Goal: Task Accomplishment & Management: Complete application form

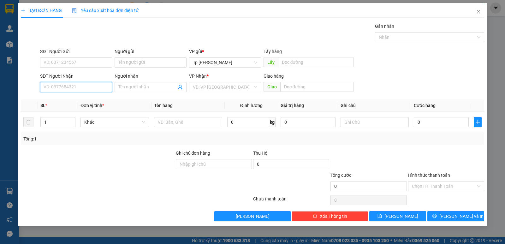
click at [95, 84] on input "SĐT Người Nhận" at bounding box center [76, 87] width 72 height 10
drag, startPoint x: 74, startPoint y: 102, endPoint x: 85, endPoint y: 105, distance: 11.3
click at [77, 103] on div "0933860816 - Khoa" at bounding box center [76, 99] width 64 height 7
type input "0933860816"
type input "Khoa"
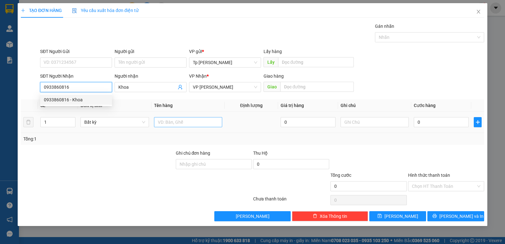
type input "0933860816"
click at [179, 124] on input "text" at bounding box center [188, 122] width 68 height 10
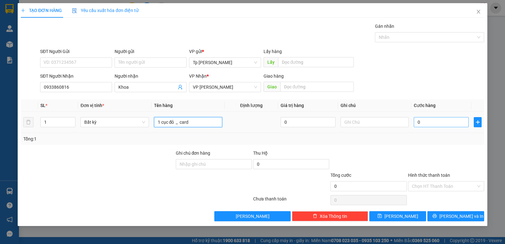
type input "1 cục đỏ _ card"
click at [424, 122] on input "0" at bounding box center [440, 122] width 55 height 10
type input "3"
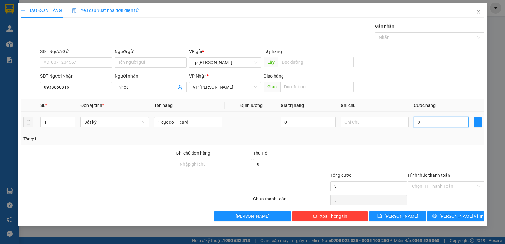
type input "30"
type input "30.000"
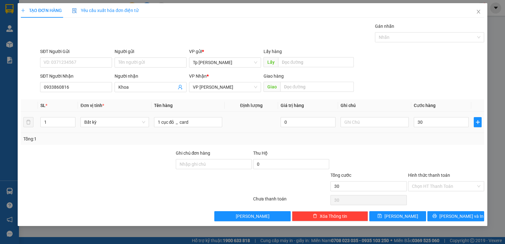
type input "30.000"
drag, startPoint x: 435, startPoint y: 144, endPoint x: 437, endPoint y: 154, distance: 10.0
click at [437, 151] on div "Transit Pickup Surcharge Ids Transit Deliver Surcharge Ids Transit Deliver Surc…" at bounding box center [252, 122] width 463 height 198
click at [452, 219] on span "[PERSON_NAME] và In" at bounding box center [461, 216] width 44 height 7
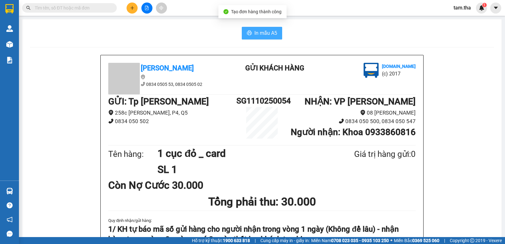
click at [257, 27] on button "In mẫu A5" at bounding box center [262, 33] width 40 height 13
click at [134, 8] on icon "plus" at bounding box center [132, 8] width 4 height 4
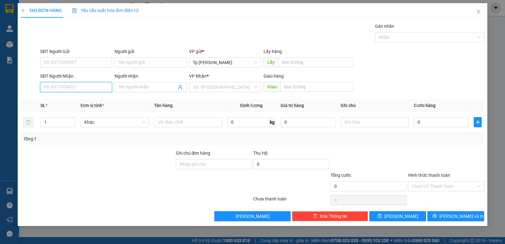
click at [84, 91] on input "SĐT Người Nhận" at bounding box center [76, 87] width 72 height 10
click at [88, 100] on div "0896969796 - dung" at bounding box center [76, 99] width 64 height 7
type input "0896969796"
type input "dung"
type input "0896969796"
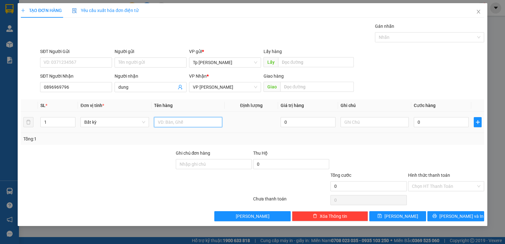
click at [174, 123] on input "text" at bounding box center [188, 122] width 68 height 10
type input "1T xốp trắng _ kem"
type input "3"
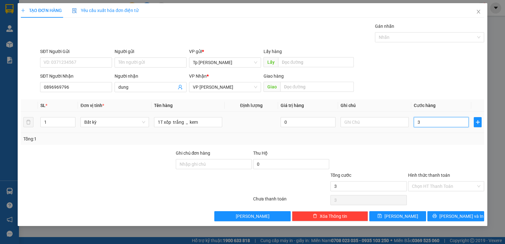
type input "30"
type input "30.000"
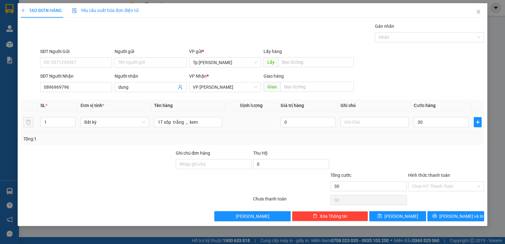
type input "30.000"
drag, startPoint x: 441, startPoint y: 133, endPoint x: 450, endPoint y: 184, distance: 51.8
click at [442, 138] on div "Tổng: 1" at bounding box center [252, 139] width 463 height 12
click at [447, 121] on input "30.000" at bounding box center [440, 122] width 55 height 10
type input "5"
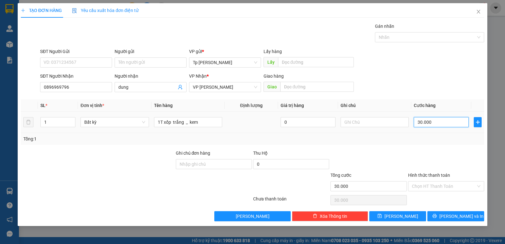
type input "5"
type input "50"
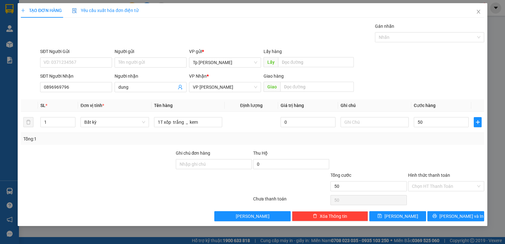
type input "50.000"
drag, startPoint x: 464, startPoint y: 210, endPoint x: 464, endPoint y: 213, distance: 3.2
click at [464, 213] on div "Transit Pickup Surcharge Ids Transit Deliver Surcharge Ids Transit Deliver Surc…" at bounding box center [252, 122] width 463 height 198
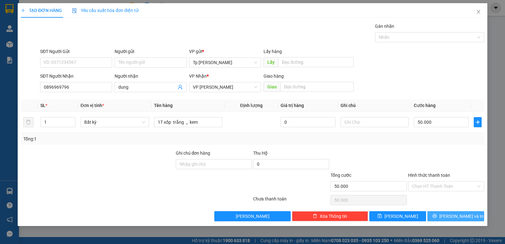
click at [464, 213] on span "[PERSON_NAME] và In" at bounding box center [461, 216] width 44 height 7
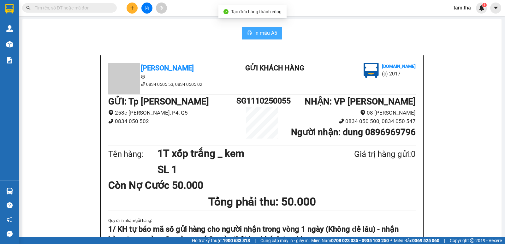
click at [262, 31] on span "In mẫu A5" at bounding box center [265, 33] width 23 height 8
click at [131, 6] on icon "plus" at bounding box center [132, 8] width 4 height 4
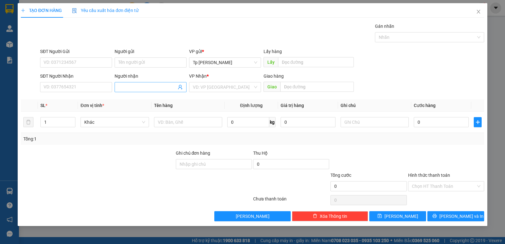
drag, startPoint x: 142, startPoint y: 81, endPoint x: 135, endPoint y: 83, distance: 7.0
click at [139, 82] on div "Người nhận Tên người nhận" at bounding box center [150, 84] width 72 height 22
click at [133, 83] on span at bounding box center [150, 87] width 72 height 10
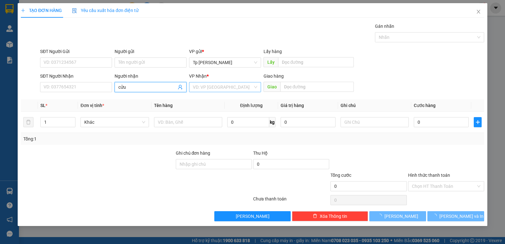
type input "cửu"
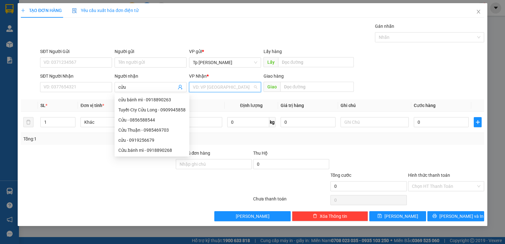
drag, startPoint x: 209, startPoint y: 88, endPoint x: 215, endPoint y: 97, distance: 10.9
click at [210, 88] on input "search" at bounding box center [223, 86] width 60 height 9
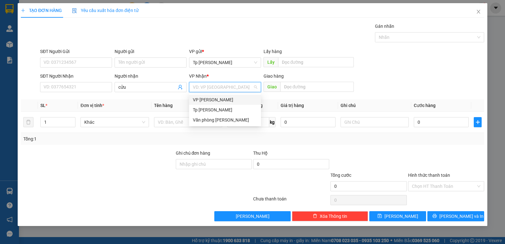
click at [217, 100] on div "VP [PERSON_NAME]" at bounding box center [225, 99] width 64 height 7
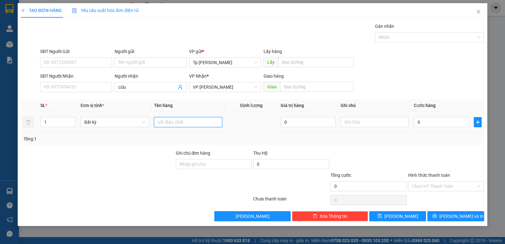
click at [179, 120] on input "text" at bounding box center [188, 122] width 68 height 10
type input "1 cây xám"
click at [424, 126] on input "0" at bounding box center [440, 122] width 55 height 10
type input "3"
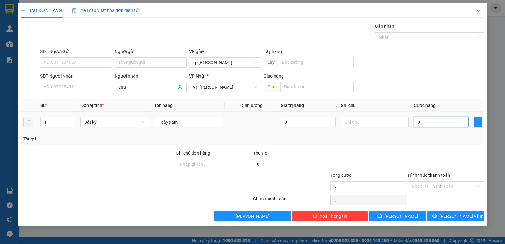
type input "3"
type input "30"
type input "30.000"
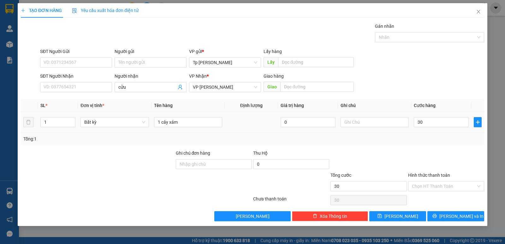
type input "30.000"
click at [426, 137] on div "Tổng: 1" at bounding box center [252, 138] width 458 height 7
click at [448, 218] on button "[PERSON_NAME] và In" at bounding box center [455, 216] width 57 height 10
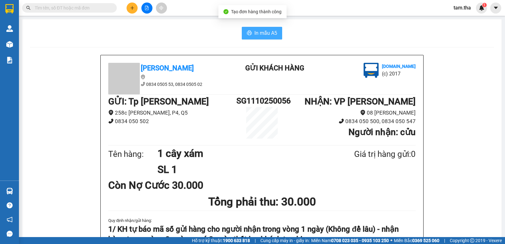
click at [263, 31] on span "In mẫu A5" at bounding box center [265, 33] width 23 height 8
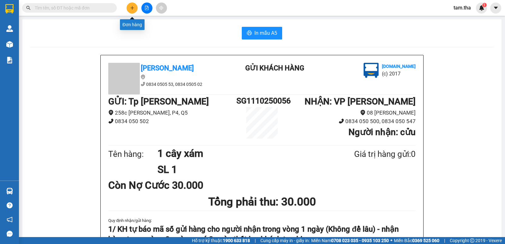
click at [128, 5] on button at bounding box center [131, 8] width 11 height 11
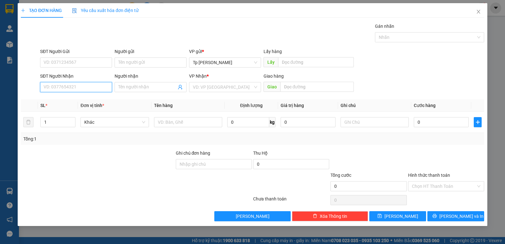
drag, startPoint x: 97, startPoint y: 84, endPoint x: 135, endPoint y: 74, distance: 39.1
click at [96, 84] on input "SĐT Người Nhận" at bounding box center [76, 87] width 72 height 10
type input "0785626116"
drag, startPoint x: 81, startPoint y: 97, endPoint x: 98, endPoint y: 102, distance: 17.8
click at [85, 99] on div "0785626116 - Trang" at bounding box center [76, 99] width 64 height 7
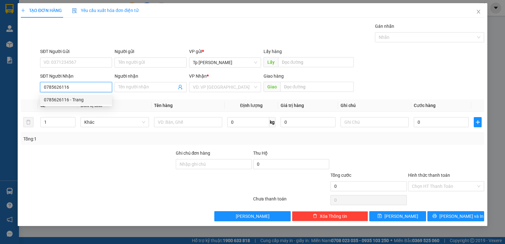
type input "Trang"
type input "0785626116"
drag, startPoint x: 183, startPoint y: 128, endPoint x: 182, endPoint y: 125, distance: 3.5
click at [182, 125] on div at bounding box center [188, 122] width 68 height 13
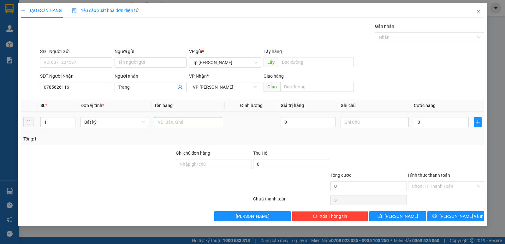
click at [182, 125] on input "text" at bounding box center [188, 122] width 68 height 10
type input "1 cuộn xám _ bánh mì"
click at [454, 123] on input "0" at bounding box center [440, 122] width 55 height 10
type input "3"
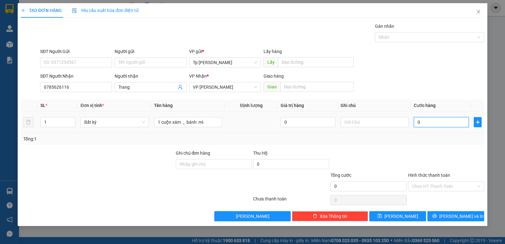
type input "3"
type input "30"
drag, startPoint x: 445, startPoint y: 126, endPoint x: 408, endPoint y: 126, distance: 36.6
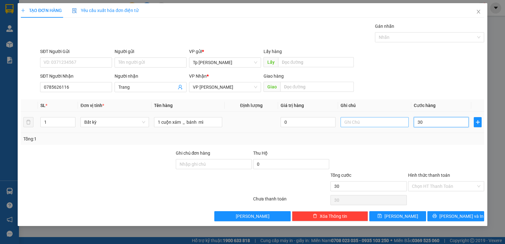
click at [408, 126] on tr "1 Bất kỳ 1 cuộn xám _ bánh mì 0 30" at bounding box center [252, 122] width 463 height 21
type input "2"
type input "20"
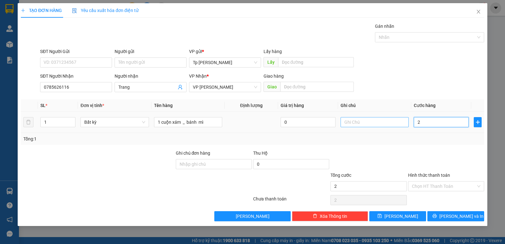
type input "20"
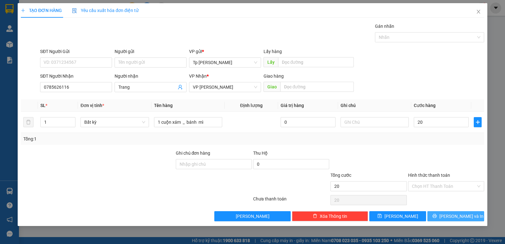
type input "20.000"
click at [467, 214] on span "[PERSON_NAME] và In" at bounding box center [461, 216] width 44 height 7
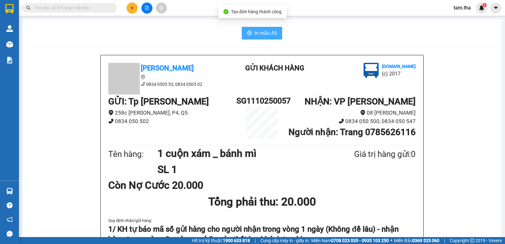
drag, startPoint x: 261, startPoint y: 37, endPoint x: 269, endPoint y: 38, distance: 7.4
click at [261, 36] on span "In mẫu A5" at bounding box center [265, 33] width 23 height 8
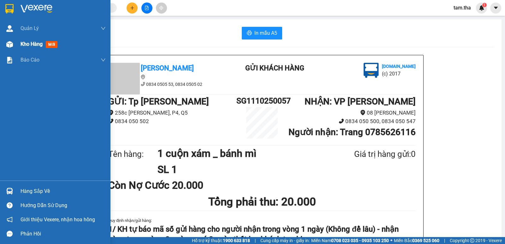
click at [5, 48] on div at bounding box center [9, 44] width 11 height 11
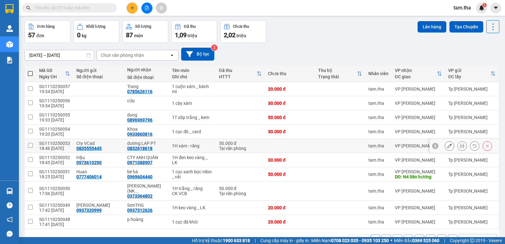
scroll to position [37, 0]
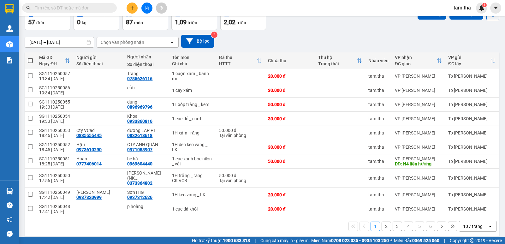
click at [481, 221] on div "10 / trang" at bounding box center [473, 226] width 28 height 10
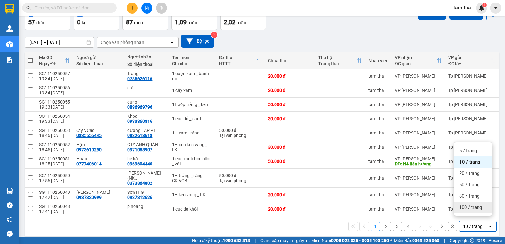
click at [467, 210] on span "100 / trang" at bounding box center [470, 207] width 23 height 6
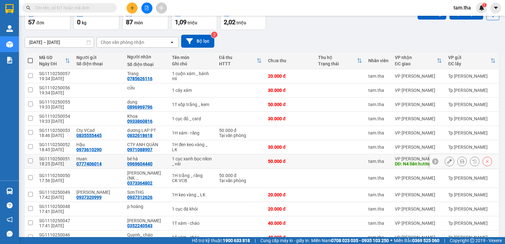
click at [445, 158] on button at bounding box center [449, 161] width 9 height 11
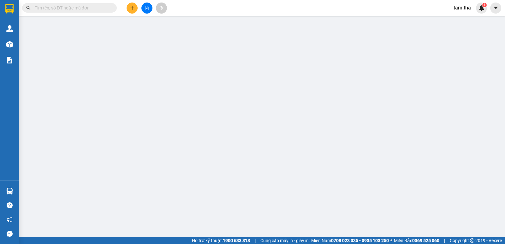
type input "0777406014"
type input "0969604440"
type input "N4 liên hương"
type input "50.000"
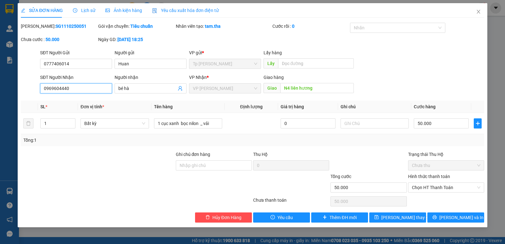
drag, startPoint x: 102, startPoint y: 85, endPoint x: 37, endPoint y: 96, distance: 66.1
click at [3, 99] on div "SỬA ĐƠN HÀNG Lịch sử Ảnh kiện hàng Yêu cầu xuất hóa đơn điện tử Total Paid Fee …" at bounding box center [252, 122] width 505 height 244
click at [285, 80] on div "Giao hàng" at bounding box center [308, 77] width 91 height 7
click at [288, 85] on input "N4 liên hương" at bounding box center [317, 88] width 74 height 10
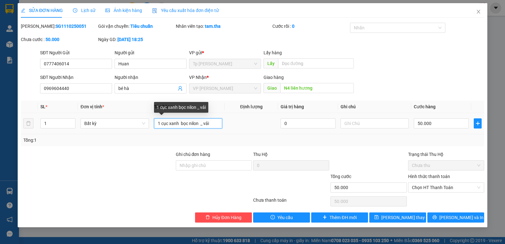
drag, startPoint x: 216, startPoint y: 124, endPoint x: 201, endPoint y: 116, distance: 16.8
click at [145, 124] on tr "1 Bất kỳ 1 cục xanh bọc nilon _ vải 0 50.000" at bounding box center [252, 123] width 463 height 21
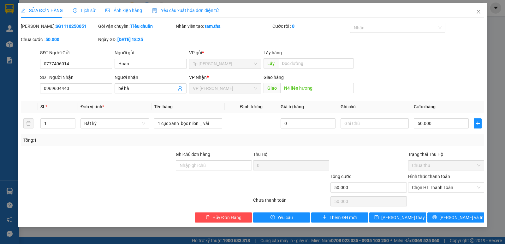
click at [56, 27] on b "SG1110250051" at bounding box center [71, 26] width 31 height 5
copy b "SG1110250051"
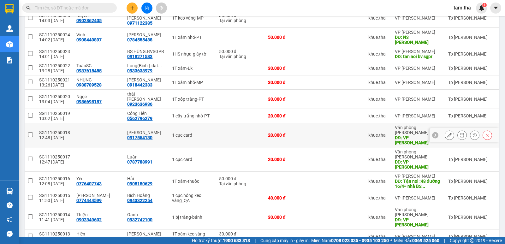
scroll to position [526, 0]
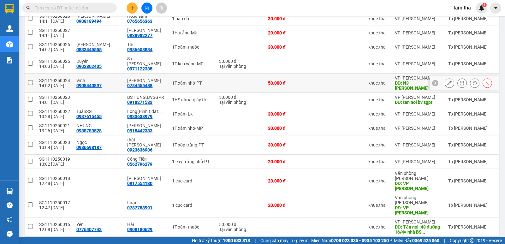
click at [447, 81] on icon at bounding box center [449, 83] width 4 height 4
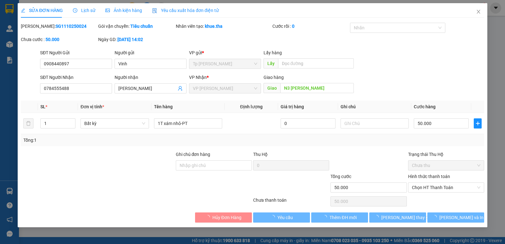
type input "0908440897"
type input "0784555488"
type input "N3 [PERSON_NAME]"
type input "50.000"
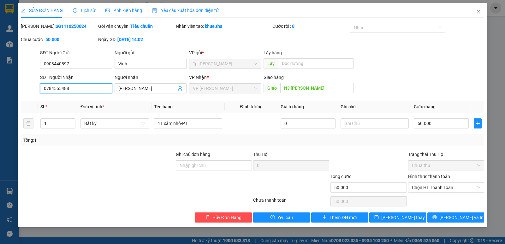
drag, startPoint x: 79, startPoint y: 86, endPoint x: 60, endPoint y: 81, distance: 19.4
click at [11, 86] on div "SỬA ĐƠN HÀNG Lịch sử Ảnh kiện hàng Yêu cầu xuất hóa đơn điện tử Total Paid Fee …" at bounding box center [252, 122] width 505 height 244
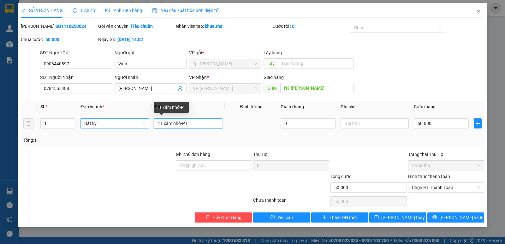
drag, startPoint x: 178, startPoint y: 126, endPoint x: 144, endPoint y: 120, distance: 34.3
click at [143, 120] on tr "1 Bất kỳ 1T xám nhỏ-PT 0 50.000" at bounding box center [252, 123] width 463 height 21
paste input "N3 [PERSON_NAME]"
type input "1T xám nhỏ-PT"
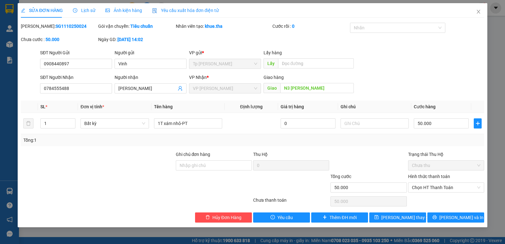
click at [66, 26] on b "SG1110250024" at bounding box center [71, 26] width 31 height 5
drag, startPoint x: 66, startPoint y: 26, endPoint x: 62, endPoint y: 25, distance: 4.8
click at [62, 25] on b "SG1110250024" at bounding box center [71, 26] width 31 height 5
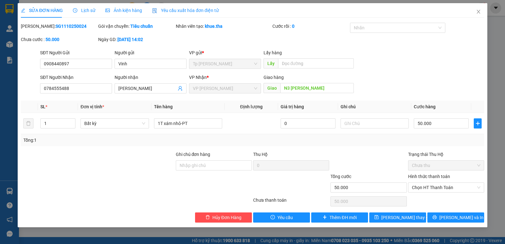
copy b "SG1110250024"
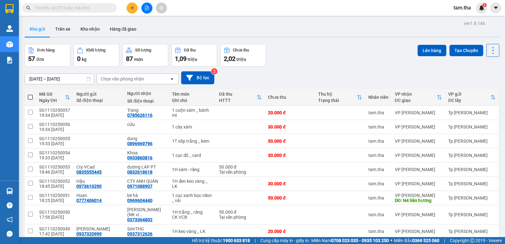
click at [132, 12] on button at bounding box center [131, 8] width 11 height 11
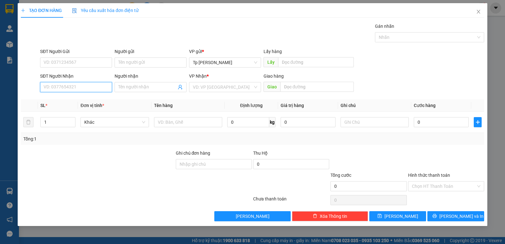
click at [84, 87] on input "SĐT Người Nhận" at bounding box center [76, 87] width 72 height 10
drag, startPoint x: 85, startPoint y: 101, endPoint x: 122, endPoint y: 98, distance: 36.7
click at [85, 102] on div "0916657744 - [PERSON_NAME]" at bounding box center [76, 99] width 64 height 7
type input "0916657744"
type input "[PERSON_NAME]"
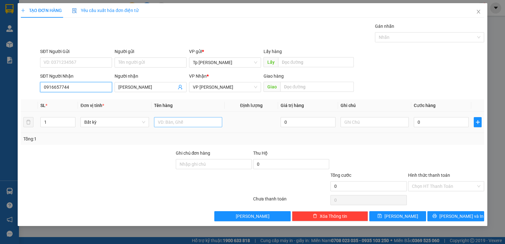
type input "0916657744"
click at [172, 117] on input "text" at bounding box center [188, 122] width 68 height 10
type input "1 cục hồng _ QA"
click at [431, 123] on input "0" at bounding box center [440, 122] width 55 height 10
type input "3"
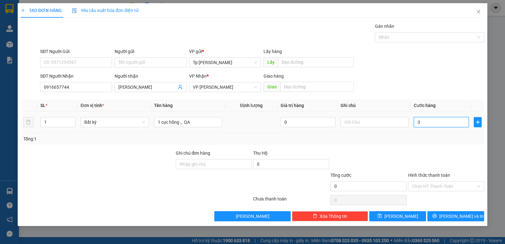
type input "3"
type input "30"
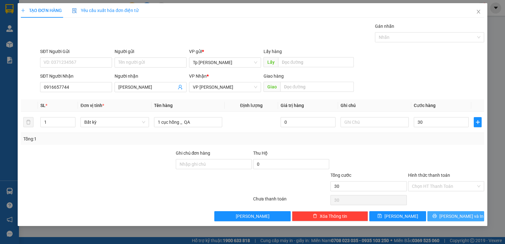
type input "30.000"
click at [457, 213] on span "[PERSON_NAME] và In" at bounding box center [461, 216] width 44 height 7
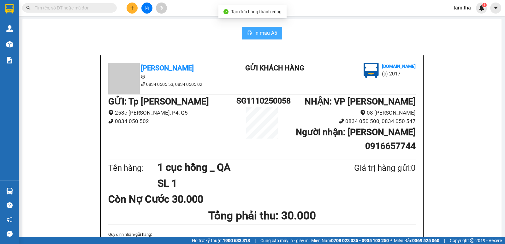
click at [255, 37] on span "In mẫu A5" at bounding box center [265, 33] width 23 height 8
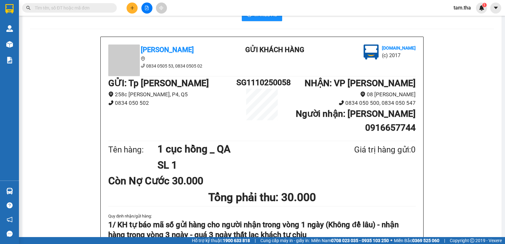
scroll to position [29, 0]
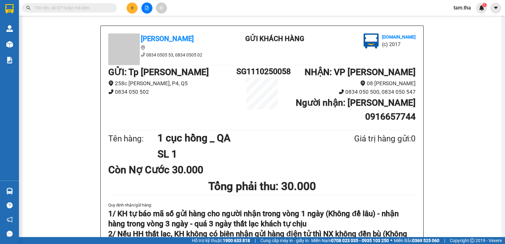
click at [132, 8] on icon "plus" at bounding box center [131, 8] width 3 height 0
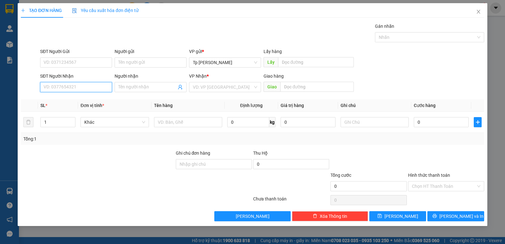
click at [77, 90] on input "SĐT Người Nhận" at bounding box center [76, 87] width 72 height 10
type input "0394243554"
drag, startPoint x: 80, startPoint y: 83, endPoint x: 37, endPoint y: 87, distance: 43.1
click at [37, 87] on div "SĐT Người Nhận 0394243554 0394243554 Người nhận Tên người nhận VP Nhận * VD: VP…" at bounding box center [252, 84] width 464 height 22
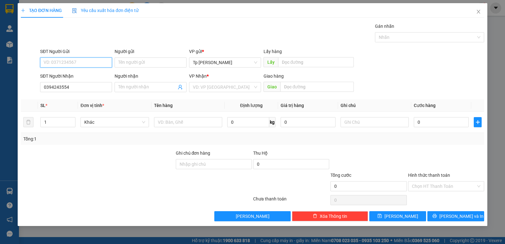
type input "0394243554"
drag, startPoint x: 81, startPoint y: 72, endPoint x: 93, endPoint y: 94, distance: 24.8
click at [81, 73] on div "0394243554 - Tú" at bounding box center [76, 75] width 64 height 7
type input "Tú"
type input "0327789902"
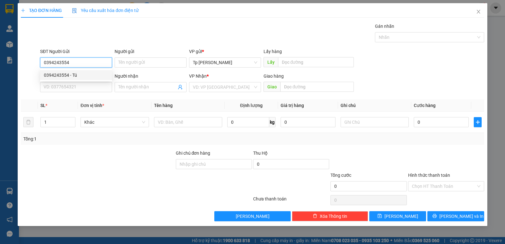
type input "Khang"
type input "N4 liên Hương"
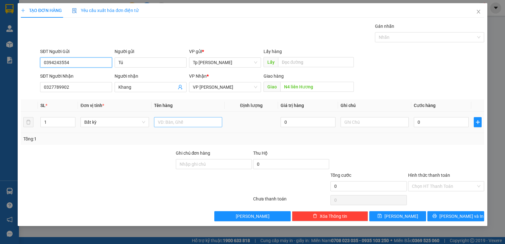
type input "0394243554"
click at [202, 124] on input "text" at bounding box center [188, 122] width 68 height 10
type input "1 bao xanh _ QA"
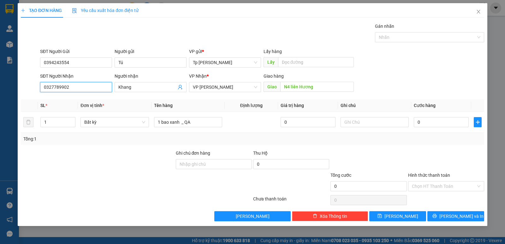
drag, startPoint x: 99, startPoint y: 90, endPoint x: 9, endPoint y: 83, distance: 90.5
click at [9, 83] on div "TẠO ĐƠN HÀNG Yêu cầu xuất hóa đơn điện tử Transit Pickup Surcharge Ids Transit …" at bounding box center [252, 122] width 505 height 244
type input "0977523543"
drag, startPoint x: 149, startPoint y: 87, endPoint x: 128, endPoint y: 79, distance: 21.9
click at [74, 99] on div "Transit Pickup Surcharge Ids Transit Deliver Surcharge Ids Transit Deliver Surc…" at bounding box center [252, 122] width 463 height 198
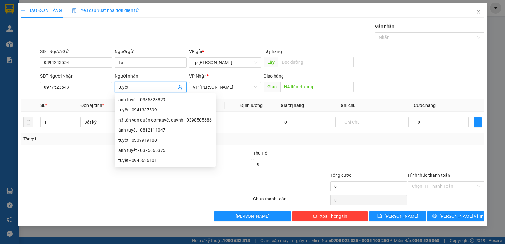
type input "tuyết"
click at [173, 43] on div "Gói vận chuyển * Tiêu chuẩn Gán nhãn Nhãn" at bounding box center [262, 34] width 446 height 22
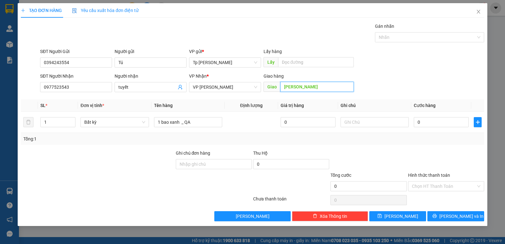
type input "[PERSON_NAME]"
click at [371, 88] on div "SĐT Người Nhận 0977523543 Người nhận tuyết VP Nhận * VP [PERSON_NAME] hàng Giao…" at bounding box center [262, 84] width 446 height 22
click at [419, 125] on input "0" at bounding box center [440, 122] width 55 height 10
type input "1"
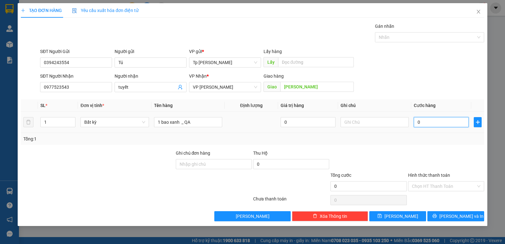
type input "1"
type input "10"
type input "100"
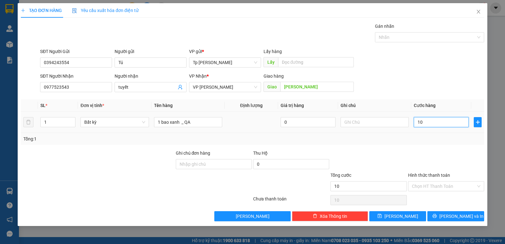
type input "100"
type input "100.000"
drag, startPoint x: 422, startPoint y: 140, endPoint x: 430, endPoint y: 164, distance: 25.3
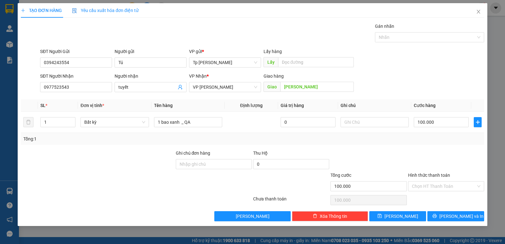
click at [423, 142] on div "Tổng: 1" at bounding box center [252, 138] width 458 height 7
click at [426, 185] on input "Hình thức thanh toán" at bounding box center [444, 185] width 64 height 9
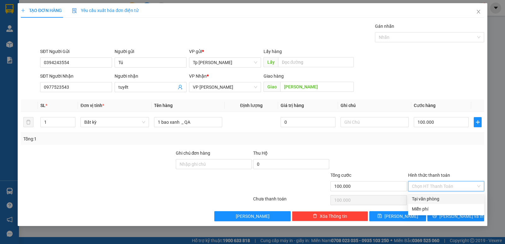
click at [434, 200] on div "Tại văn phòng" at bounding box center [446, 198] width 68 height 7
type input "0"
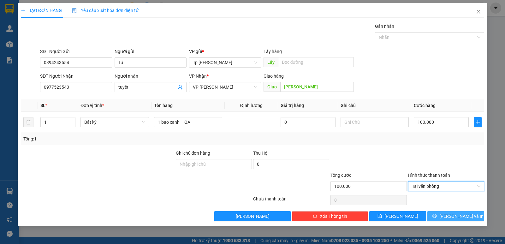
click at [436, 216] on icon "printer" at bounding box center [434, 216] width 4 height 4
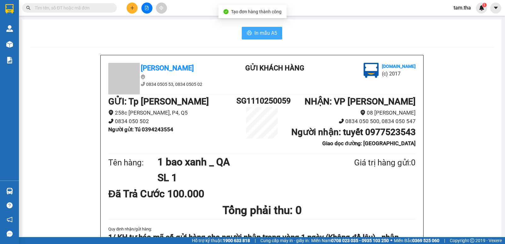
click at [257, 34] on span "In mẫu A5" at bounding box center [265, 33] width 23 height 8
click at [268, 36] on span "In mẫu A5" at bounding box center [265, 33] width 23 height 8
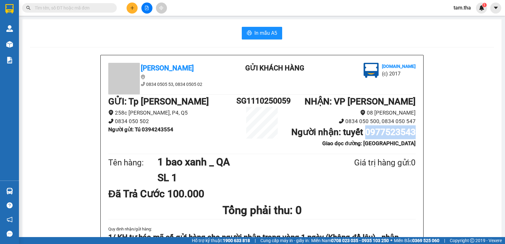
drag, startPoint x: 363, startPoint y: 149, endPoint x: 411, endPoint y: 149, distance: 47.6
click at [417, 149] on div "[GEOGRAPHIC_DATA] 0834 0505 53, 0834 0505 02 Gửi khách hàng [DOMAIN_NAME] (c) 2…" at bounding box center [262, 178] width 322 height 246
copy b "0977523543"
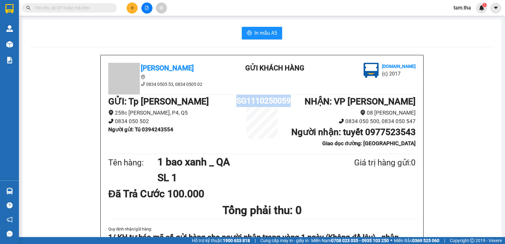
drag, startPoint x: 238, startPoint y: 102, endPoint x: 287, endPoint y: 102, distance: 48.3
click at [287, 102] on div "GỬI : Tp [PERSON_NAME] 258c [PERSON_NAME], P4, Q5 0834 050 502 Người gửi : Tú 0…" at bounding box center [261, 123] width 307 height 57
copy div "SG1110250059"
click at [315, 118] on li "0834 050 500, 0834 050 547" at bounding box center [351, 121] width 128 height 9
click at [136, 12] on button at bounding box center [131, 8] width 11 height 11
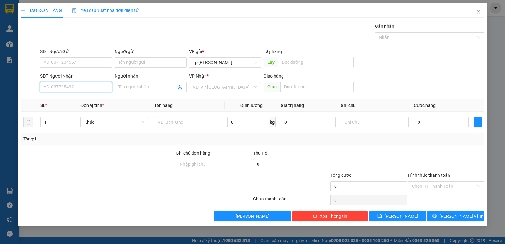
click at [88, 91] on input "SĐT Người Nhận" at bounding box center [76, 87] width 72 height 10
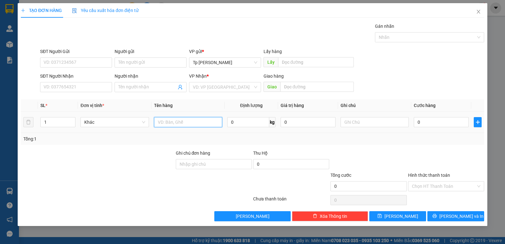
click at [193, 118] on input "text" at bounding box center [188, 122] width 68 height 10
type input "1 bao xanh _ QA"
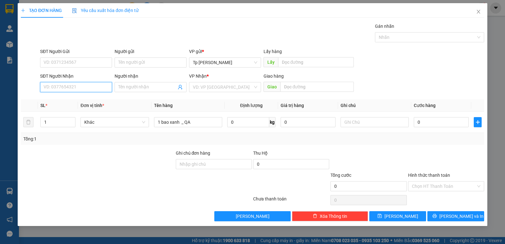
drag, startPoint x: 89, startPoint y: 91, endPoint x: 93, endPoint y: 86, distance: 6.9
click at [88, 91] on input "SĐT Người Nhận" at bounding box center [76, 87] width 72 height 10
type input "0938343871"
drag, startPoint x: 80, startPoint y: 88, endPoint x: 0, endPoint y: 82, distance: 80.6
click at [0, 82] on div "TẠO ĐƠN HÀNG Yêu cầu xuất hóa đơn điện tử Transit Pickup Surcharge Ids Transit …" at bounding box center [252, 122] width 505 height 244
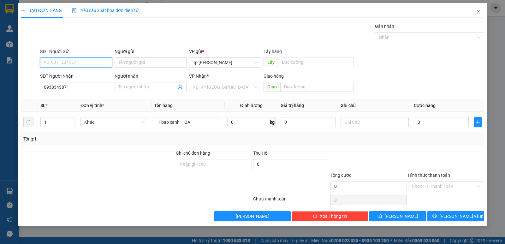
type input "0938343871"
drag, startPoint x: 78, startPoint y: 77, endPoint x: 85, endPoint y: 82, distance: 8.6
click at [78, 77] on div "0938343871 - Đoan" at bounding box center [76, 75] width 64 height 7
type input "Đoan"
type input "0909980009"
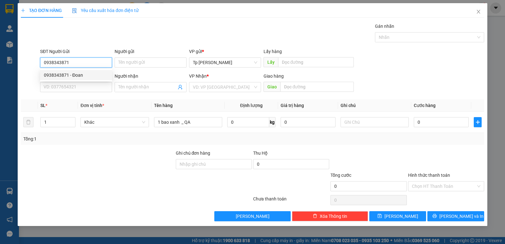
type input "[PERSON_NAME]"
type input "0938343871"
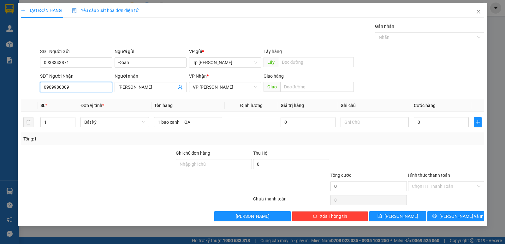
drag, startPoint x: 94, startPoint y: 87, endPoint x: 0, endPoint y: 78, distance: 94.4
click at [0, 78] on div "TẠO ĐƠN HÀNG Yêu cầu xuất hóa đơn điện tử Transit Pickup Surcharge Ids Transit …" at bounding box center [252, 122] width 505 height 244
drag, startPoint x: 80, startPoint y: 100, endPoint x: 84, endPoint y: 100, distance: 3.8
click at [80, 100] on div "0909980009 - [GEOGRAPHIC_DATA]" at bounding box center [79, 99] width 71 height 7
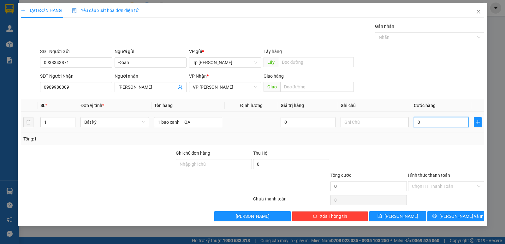
click at [443, 121] on input "0" at bounding box center [440, 122] width 55 height 10
type input "5"
type input "50"
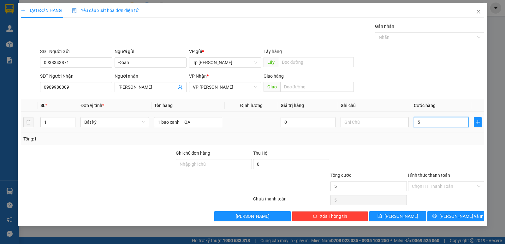
type input "50"
type input "50.000"
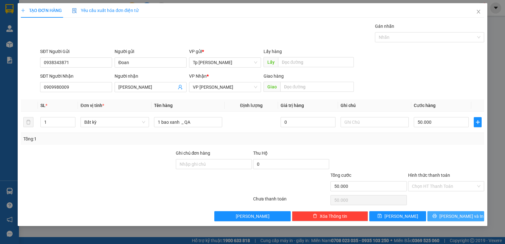
click at [470, 213] on button "[PERSON_NAME] và In" at bounding box center [455, 216] width 57 height 10
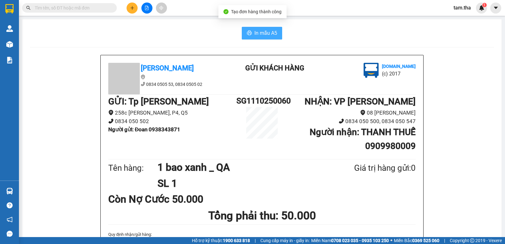
click at [262, 33] on span "In mẫu A5" at bounding box center [265, 33] width 23 height 8
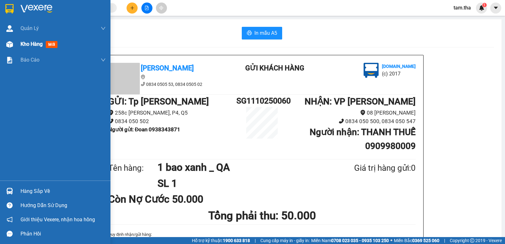
click at [21, 43] on span "Kho hàng" at bounding box center [31, 44] width 22 height 6
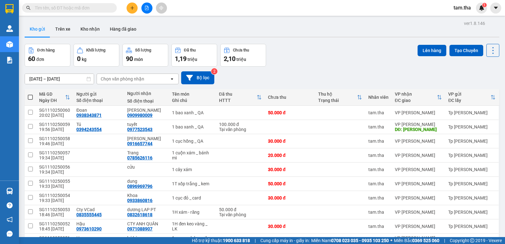
click at [137, 80] on div "Chọn văn phòng nhận" at bounding box center [123, 79] width 44 height 6
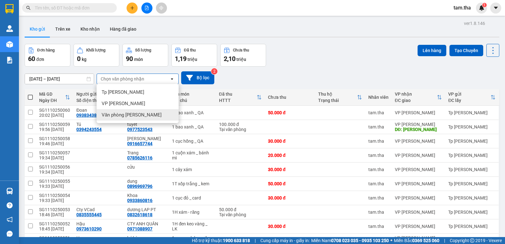
click at [136, 115] on span "Văn phòng [PERSON_NAME]" at bounding box center [132, 115] width 60 height 6
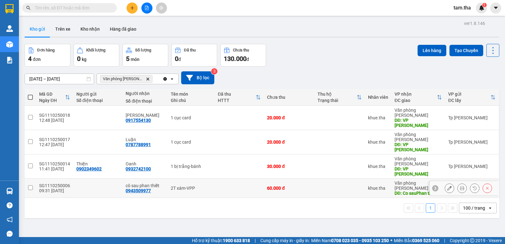
click at [447, 186] on icon at bounding box center [449, 188] width 4 height 4
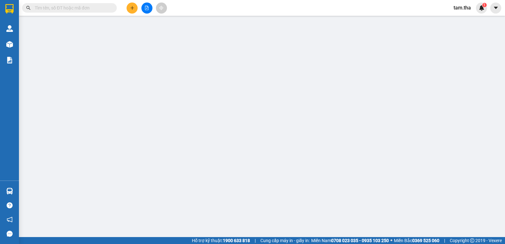
type input "0943509977"
type input "Co sauPhan thiet"
type input "60.000"
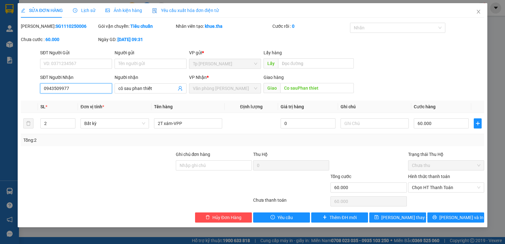
drag, startPoint x: 84, startPoint y: 91, endPoint x: 0, endPoint y: 89, distance: 84.2
click at [0, 89] on div "SỬA ĐƠN HÀNG Lịch sử Ảnh kiện hàng Yêu cầu xuất hóa đơn điện tử Total Paid Fee …" at bounding box center [252, 122] width 505 height 244
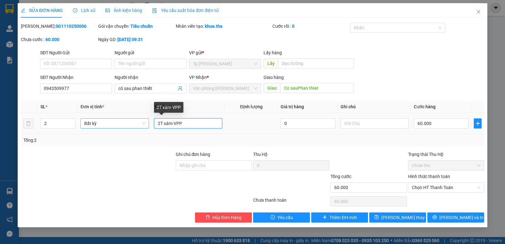
drag, startPoint x: 206, startPoint y: 120, endPoint x: 142, endPoint y: 120, distance: 63.7
click at [142, 120] on tr "2 Bất kỳ 2T xám-VPP 0 60.000" at bounding box center [252, 123] width 463 height 21
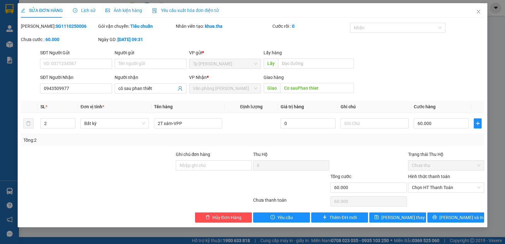
click at [56, 24] on b "SG1110250006" at bounding box center [71, 26] width 31 height 5
copy b "SG1110250006"
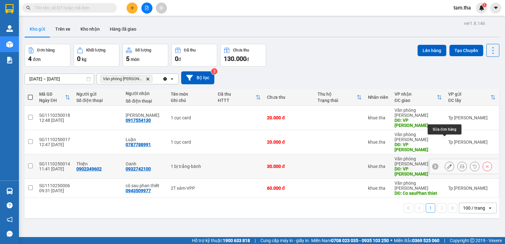
click at [446, 161] on button at bounding box center [449, 166] width 9 height 11
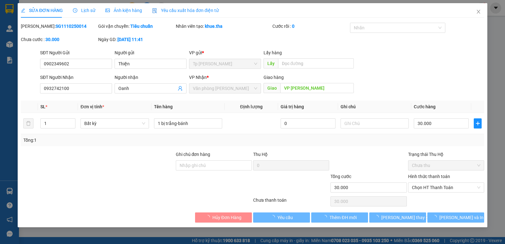
type input "0902349602"
type input "0932742100"
type input "VP [PERSON_NAME]"
type input "30.000"
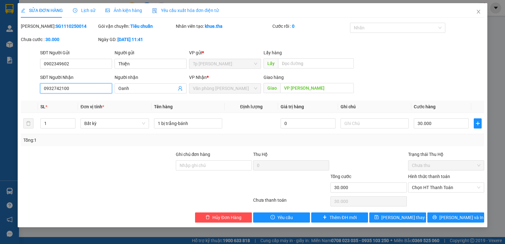
drag, startPoint x: 101, startPoint y: 91, endPoint x: 21, endPoint y: 88, distance: 79.8
click at [3, 87] on div "SỬA ĐƠN HÀNG Lịch sử Ảnh kiện hàng Yêu cầu xuất hóa đơn điện tử Total Paid Fee …" at bounding box center [252, 122] width 505 height 244
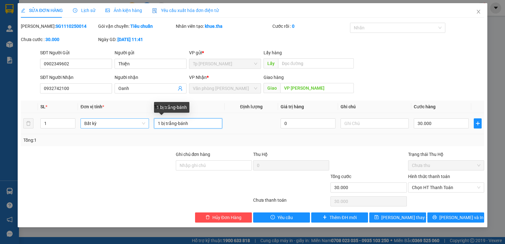
drag, startPoint x: 210, startPoint y: 122, endPoint x: 143, endPoint y: 121, distance: 67.5
click at [138, 122] on tr "1 Bất kỳ 1 bị trắng-bánh 0 30.000" at bounding box center [252, 123] width 463 height 21
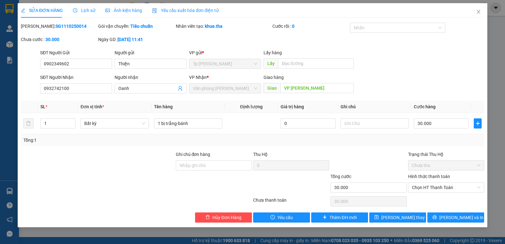
click at [56, 24] on b "SG1110250014" at bounding box center [71, 26] width 31 height 5
copy b "SG1110250014"
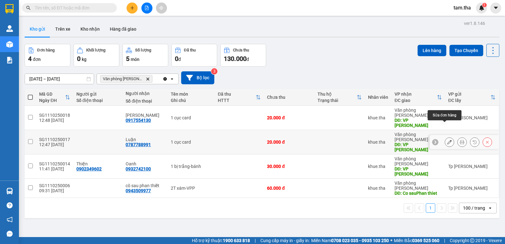
click at [447, 140] on icon at bounding box center [449, 142] width 4 height 4
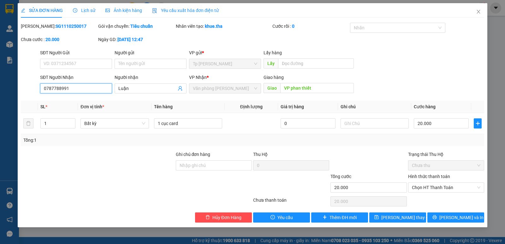
drag, startPoint x: 82, startPoint y: 90, endPoint x: 45, endPoint y: 79, distance: 38.4
click at [20, 87] on div "SĐT Người Nhận 0787788991 0787788991 Người nhận Luận VP Nhận * Văn phòng [PERSO…" at bounding box center [252, 85] width 464 height 22
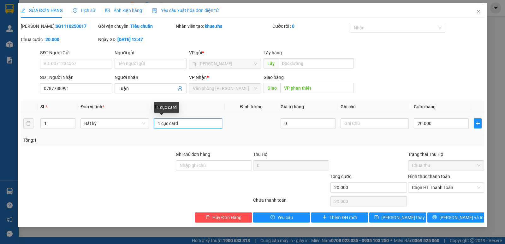
drag, startPoint x: 198, startPoint y: 121, endPoint x: 160, endPoint y: 119, distance: 38.2
click at [114, 121] on tr "1 Bất kỳ 1 cục card 0 20.000" at bounding box center [252, 123] width 463 height 21
click at [56, 25] on b "SG1110250017" at bounding box center [71, 26] width 31 height 5
copy b "SG1110250017"
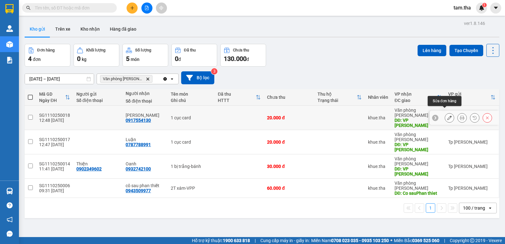
click at [447, 115] on icon at bounding box center [449, 117] width 4 height 4
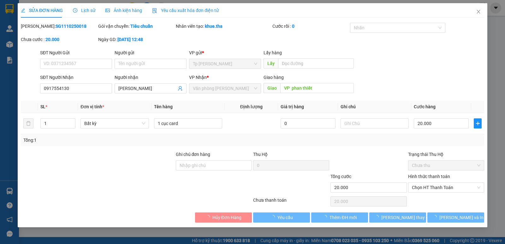
type input "0917554130"
type input "VP phan thiết"
type input "20.000"
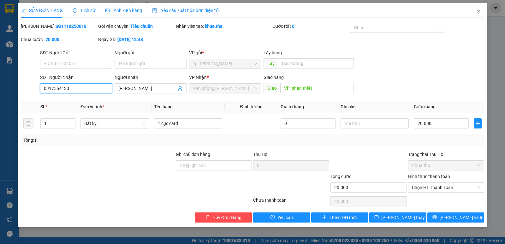
drag, startPoint x: 88, startPoint y: 89, endPoint x: 5, endPoint y: 107, distance: 84.9
click at [0, 108] on div "SỬA ĐƠN HÀNG Lịch sử Ảnh kiện hàng Yêu cầu xuất hóa đơn điện tử Total Paid Fee …" at bounding box center [252, 122] width 505 height 244
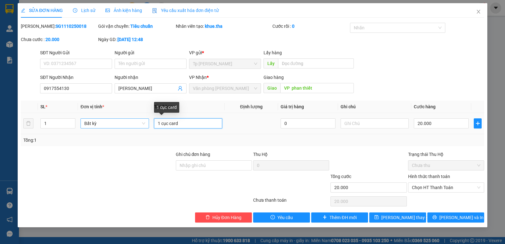
drag, startPoint x: 186, startPoint y: 123, endPoint x: 134, endPoint y: 128, distance: 52.3
click at [134, 128] on tr "1 Bất kỳ 1 cục card 0 20.000" at bounding box center [252, 123] width 463 height 21
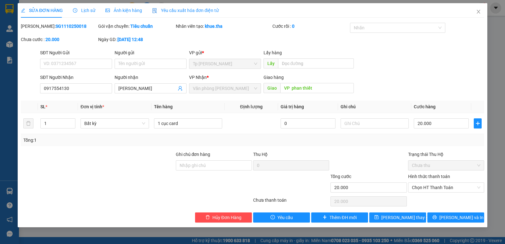
click at [56, 27] on b "SG1110250018" at bounding box center [71, 26] width 31 height 5
copy b "SG1110250018"
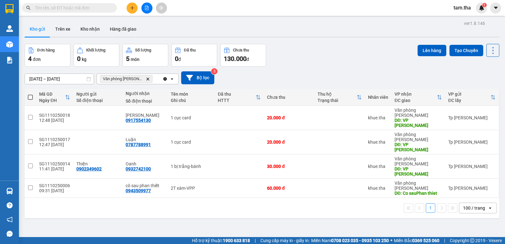
click at [164, 80] on icon "Clear all" at bounding box center [164, 78] width 3 height 3
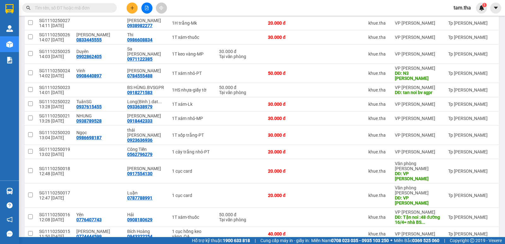
scroll to position [766, 0]
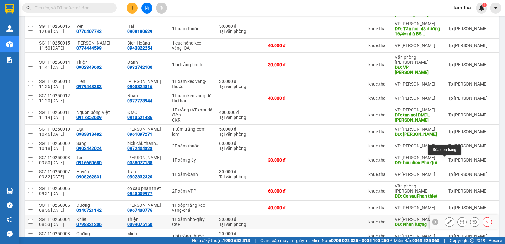
click at [447, 220] on icon at bounding box center [449, 222] width 4 height 4
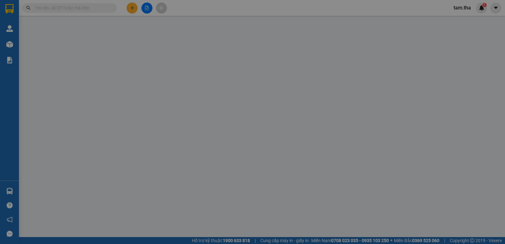
type input "0798821206"
type input "0394075150"
type input "Nhân lượng"
type input "30.000"
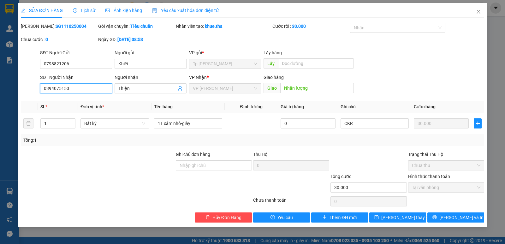
drag, startPoint x: 90, startPoint y: 90, endPoint x: 1, endPoint y: 89, distance: 89.3
click at [0, 89] on div "SỬA ĐƠN HÀNG Lịch sử Ảnh kiện hàng Yêu cầu xuất hóa đơn điện tử Total Paid Fee …" at bounding box center [252, 122] width 505 height 244
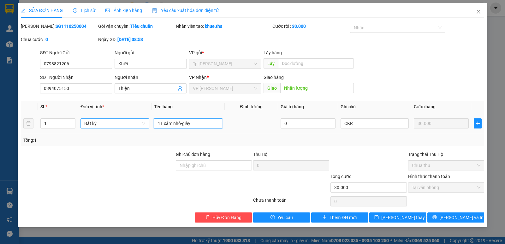
drag, startPoint x: 190, startPoint y: 125, endPoint x: 148, endPoint y: 125, distance: 42.3
click at [148, 125] on tr "1 Bất kỳ 1T xám nhỏ-giày 0 CKR 30.000" at bounding box center [252, 123] width 463 height 21
click at [56, 26] on b "SG1110250004" at bounding box center [71, 26] width 31 height 5
copy b "SG1110250004"
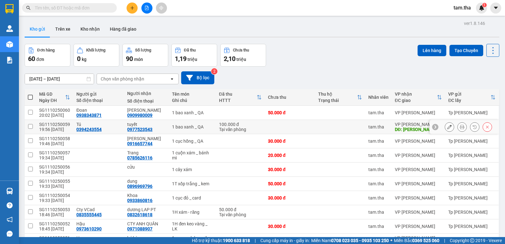
scroll to position [158, 0]
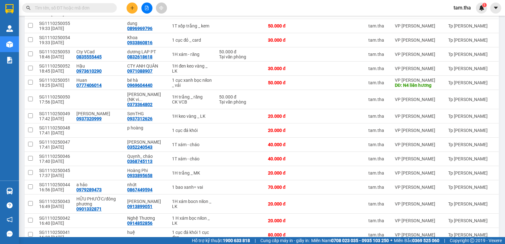
click at [130, 6] on icon "plus" at bounding box center [132, 8] width 4 height 4
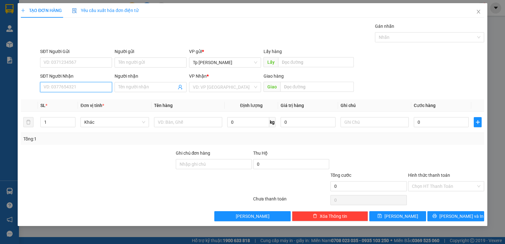
click at [52, 86] on input "SĐT Người Nhận" at bounding box center [76, 87] width 72 height 10
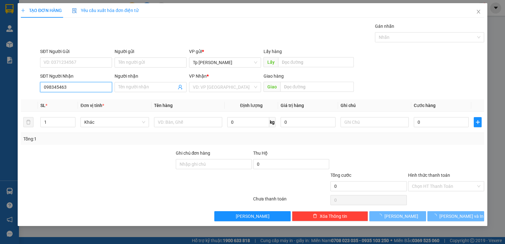
type input "0983454636"
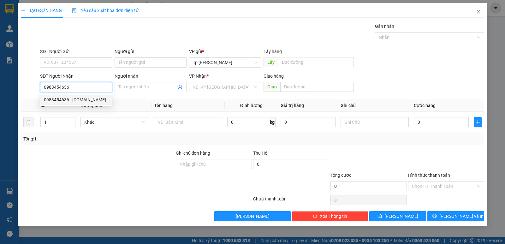
click at [68, 96] on div "0983454636 - [DOMAIN_NAME]" at bounding box center [76, 99] width 64 height 7
type input "[DOMAIN_NAME]"
type input "0983454636"
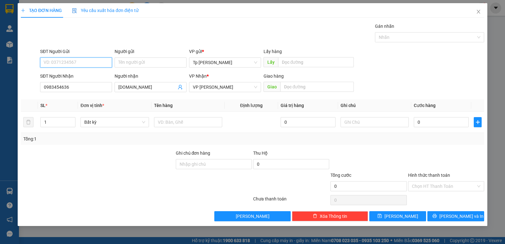
click at [80, 63] on input "SĐT Người Gửi" at bounding box center [76, 62] width 72 height 10
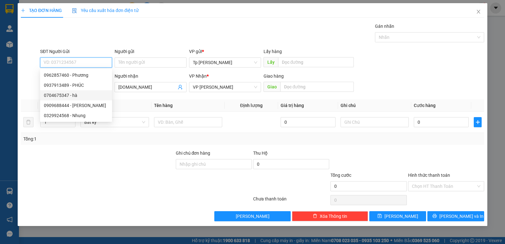
click at [86, 92] on div "0704675347 - hà" at bounding box center [76, 95] width 64 height 7
type input "0704675347"
type input "hà"
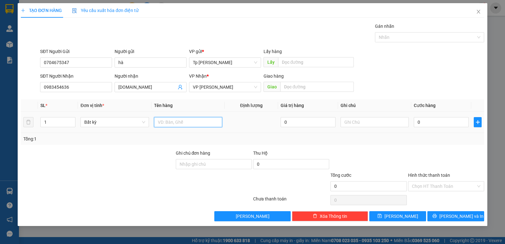
click at [195, 122] on input "text" at bounding box center [188, 122] width 68 height 10
type input "1 cục đen _ QA"
click at [423, 120] on input "0" at bounding box center [440, 122] width 55 height 10
type input "4"
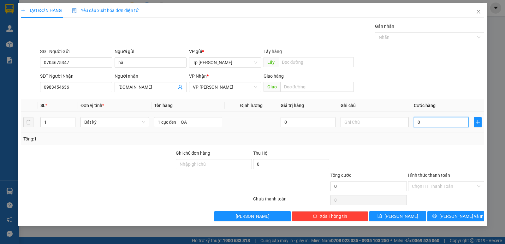
type input "4"
type input "40"
type input "40.000"
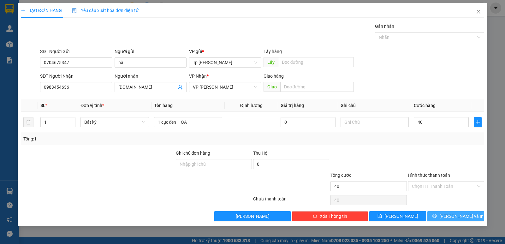
type input "40.000"
click at [450, 218] on button "[PERSON_NAME] và In" at bounding box center [455, 216] width 57 height 10
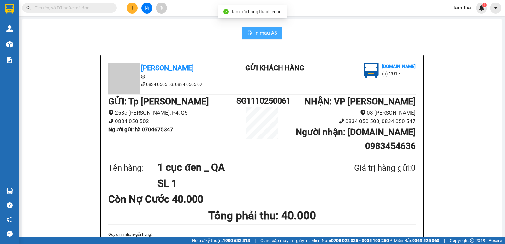
click at [247, 35] on icon "printer" at bounding box center [249, 32] width 5 height 5
click at [136, 8] on button at bounding box center [131, 8] width 11 height 11
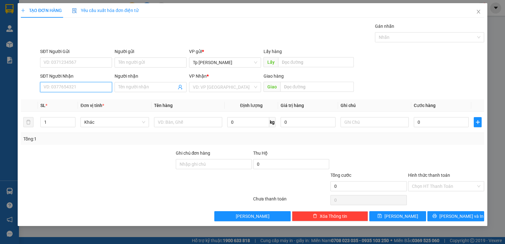
click at [91, 91] on input "SĐT Người Nhận" at bounding box center [76, 87] width 72 height 10
drag, startPoint x: 84, startPoint y: 90, endPoint x: 1, endPoint y: 90, distance: 82.9
click at [1, 90] on div "TẠO ĐƠN HÀNG Yêu cầu xuất hóa đơn điện tử Transit Pickup Surcharge Ids Transit …" at bounding box center [252, 122] width 505 height 244
click at [79, 102] on div "0908056065 - [PERSON_NAME]" at bounding box center [76, 99] width 64 height 7
type input "0908056065"
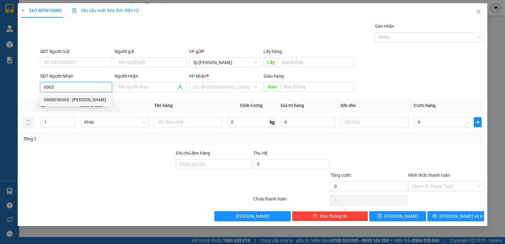
type input "[PERSON_NAME]"
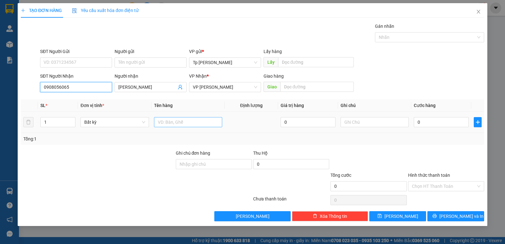
type input "0908056065"
drag, startPoint x: 174, startPoint y: 123, endPoint x: 171, endPoint y: 121, distance: 3.5
click at [171, 121] on input "text" at bounding box center [188, 122] width 68 height 10
type input "1H xám - LK"
drag, startPoint x: 422, startPoint y: 120, endPoint x: 415, endPoint y: 121, distance: 7.0
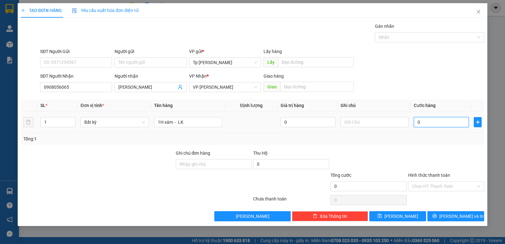
click at [422, 120] on input "0" at bounding box center [440, 122] width 55 height 10
type input "2"
type input "20"
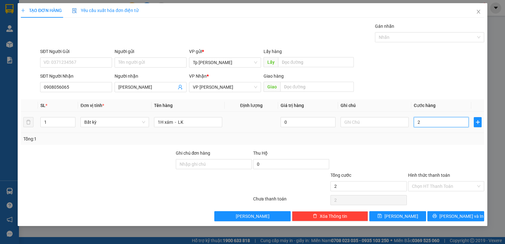
type input "20"
type input "20.000"
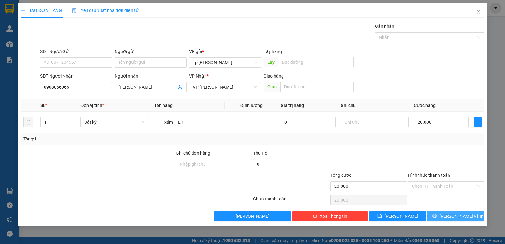
click at [461, 215] on span "[PERSON_NAME] và In" at bounding box center [461, 216] width 44 height 7
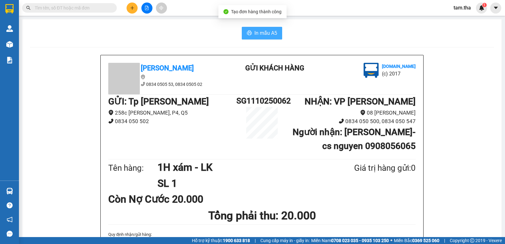
click at [247, 35] on icon "printer" at bounding box center [249, 33] width 5 height 4
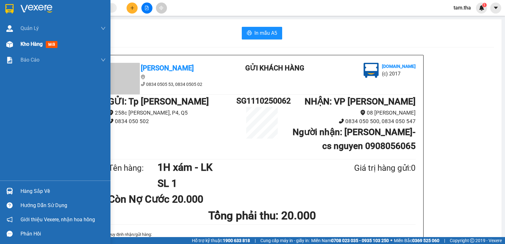
click at [5, 48] on div at bounding box center [9, 44] width 11 height 11
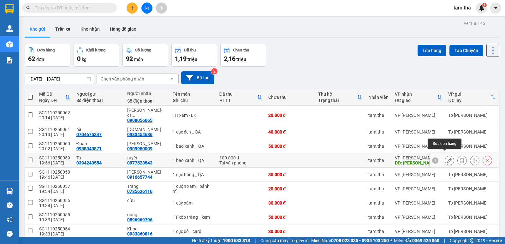
click at [445, 155] on button at bounding box center [449, 160] width 9 height 11
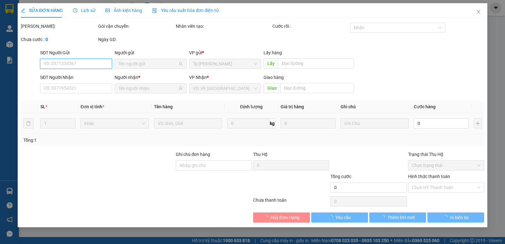
type input "0394243554"
type input "0977523543"
type input "[PERSON_NAME]"
type input "100.000"
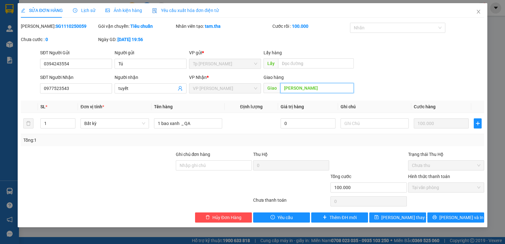
click at [304, 90] on input "[PERSON_NAME]" at bounding box center [317, 88] width 74 height 10
click at [307, 90] on input "[PERSON_NAME]" at bounding box center [317, 88] width 74 height 10
type input "phan rí cây xăng lê xin"
click at [415, 213] on button "[PERSON_NAME] thay đổi" at bounding box center [397, 217] width 57 height 10
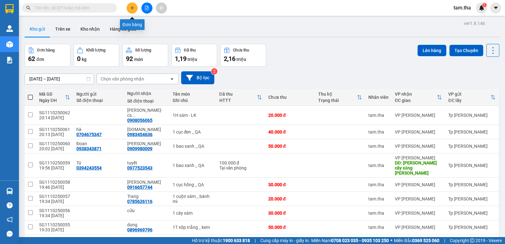
click at [127, 6] on button at bounding box center [131, 8] width 11 height 11
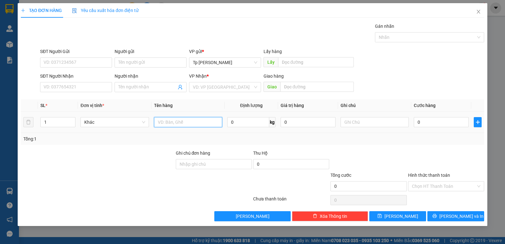
click at [174, 118] on input "text" at bounding box center [188, 122] width 68 height 10
click at [72, 120] on icon "up" at bounding box center [72, 120] width 2 height 1
type input "3"
click at [72, 120] on icon "up" at bounding box center [72, 120] width 2 height 1
click at [173, 121] on input "text" at bounding box center [188, 122] width 68 height 10
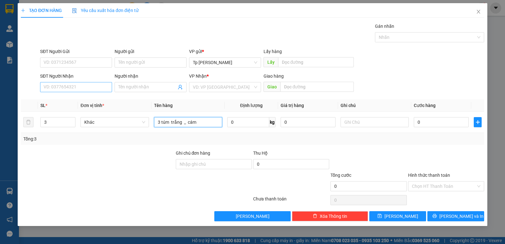
type input "3 túm trắng _ cám"
click at [79, 84] on input "SĐT Người Nhận" at bounding box center [76, 87] width 72 height 10
drag, startPoint x: 73, startPoint y: 59, endPoint x: 70, endPoint y: 61, distance: 3.6
click at [71, 60] on input "SĐT Người Gửi" at bounding box center [76, 62] width 72 height 10
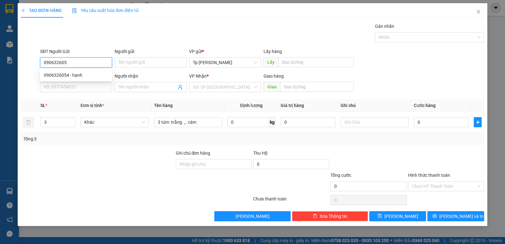
type input "0906326054"
click at [78, 71] on div "0906326054 - hạnh" at bounding box center [76, 75] width 72 height 10
type input "hạnh"
type input "0903334353"
type input "Giảng"
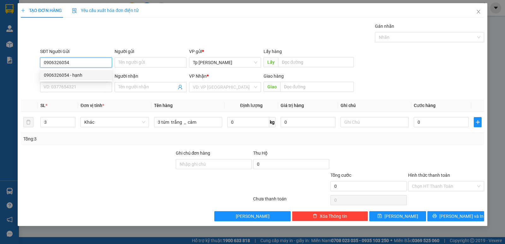
type input "nhân lượng"
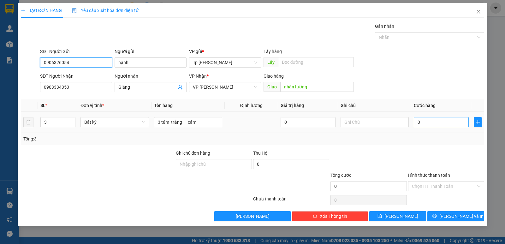
type input "0906326054"
click at [447, 118] on input "0" at bounding box center [440, 122] width 55 height 10
type input "1"
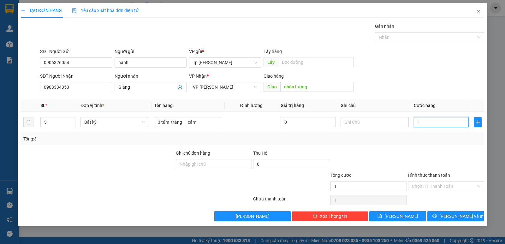
type input "12"
type input "120"
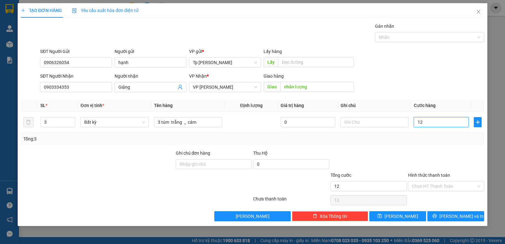
type input "120"
type input "120.000"
click at [446, 147] on div "Transit Pickup Surcharge Ids Transit Deliver Surcharge Ids Transit Deliver Surc…" at bounding box center [252, 122] width 463 height 198
click at [384, 126] on input "text" at bounding box center [374, 122] width 68 height 10
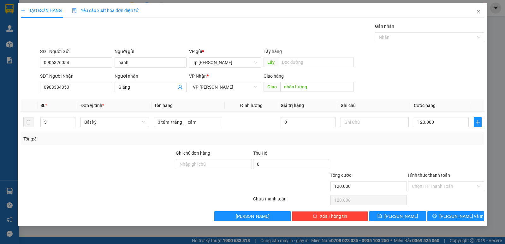
click at [426, 138] on div "Tổng: 3" at bounding box center [252, 138] width 458 height 7
click at [434, 184] on input "Hình thức thanh toán" at bounding box center [444, 185] width 64 height 9
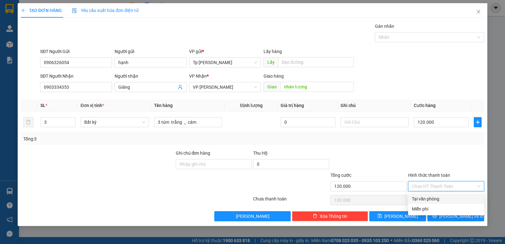
click at [440, 199] on div "Tại văn phòng" at bounding box center [446, 198] width 68 height 7
type input "0"
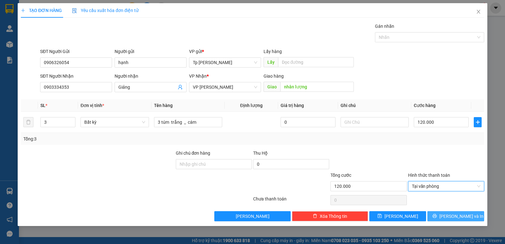
click at [464, 216] on span "[PERSON_NAME] và In" at bounding box center [461, 216] width 44 height 7
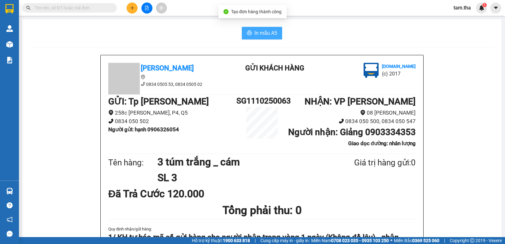
click at [260, 34] on span "In mẫu A5" at bounding box center [265, 33] width 23 height 8
click at [244, 32] on button "In mẫu A5" at bounding box center [262, 33] width 40 height 13
